Goal: Navigation & Orientation: Understand site structure

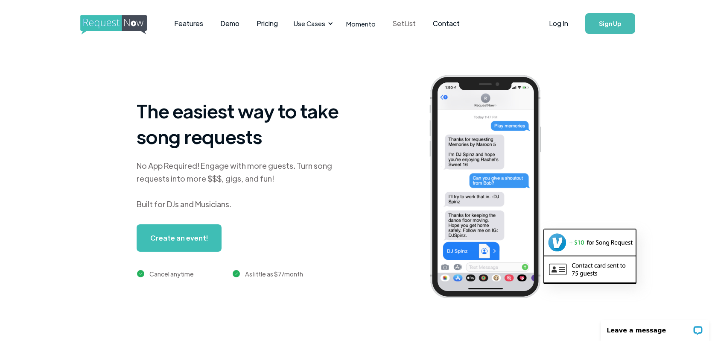
click at [399, 23] on link "SetList" at bounding box center [404, 23] width 40 height 26
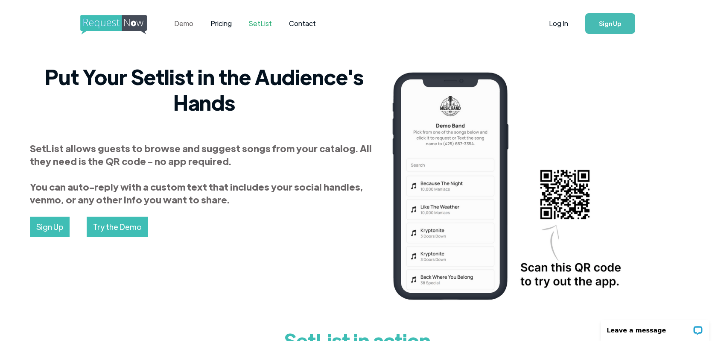
click at [178, 21] on link "Demo" at bounding box center [184, 23] width 36 height 26
click at [109, 21] on img "home" at bounding box center [121, 25] width 82 height 20
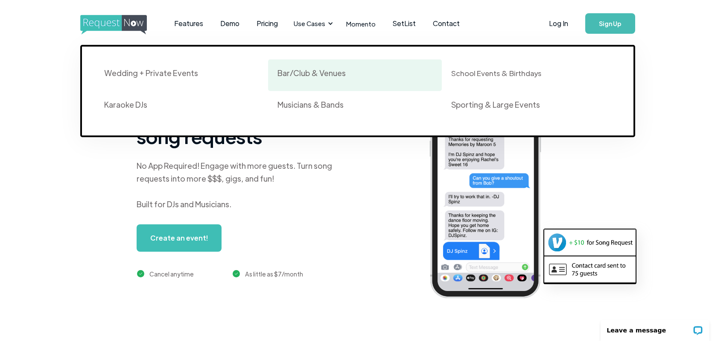
click at [318, 75] on div "Bar/Club & Venues" at bounding box center [311, 73] width 68 height 10
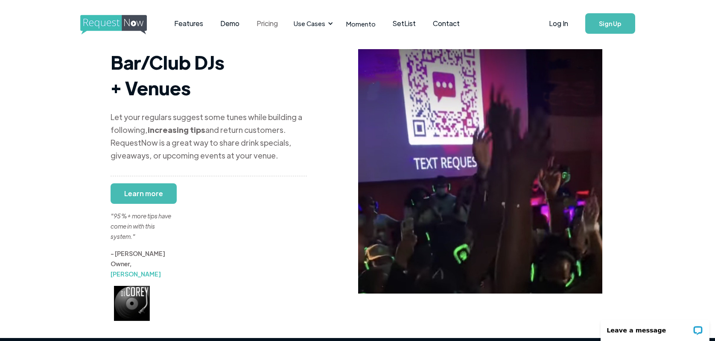
click at [263, 28] on link "Pricing" at bounding box center [267, 23] width 38 height 26
